Goal: Information Seeking & Learning: Learn about a topic

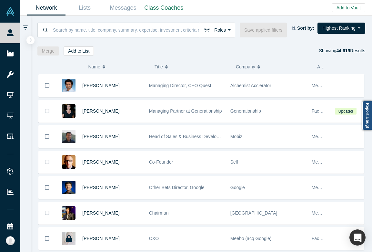
click at [158, 22] on div "Roles Founders Faculty Mentors Alumni Mentor Angels VCs Corporate Innovator Ser…" at bounding box center [202, 36] width 342 height 40
click at [147, 33] on input at bounding box center [126, 29] width 148 height 15
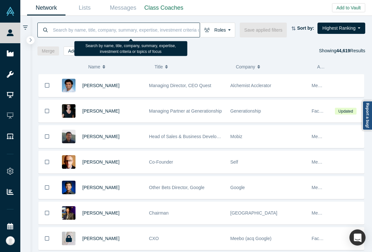
type input "a"
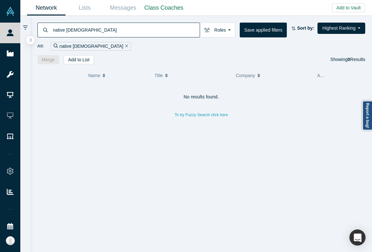
click at [75, 31] on input "native [DEMOGRAPHIC_DATA]" at bounding box center [126, 29] width 148 height 15
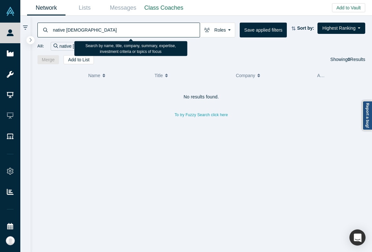
click at [75, 31] on input "native [DEMOGRAPHIC_DATA]" at bounding box center [126, 29] width 148 height 15
type input "native"
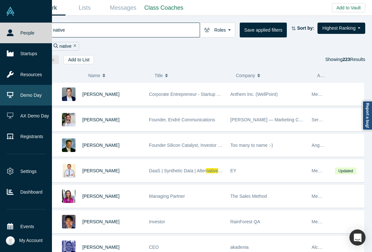
click at [26, 101] on link "Demo Day" at bounding box center [26, 95] width 52 height 21
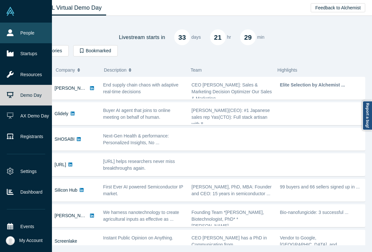
click at [12, 37] on link "People" at bounding box center [26, 33] width 52 height 21
